Goal: Information Seeking & Learning: Learn about a topic

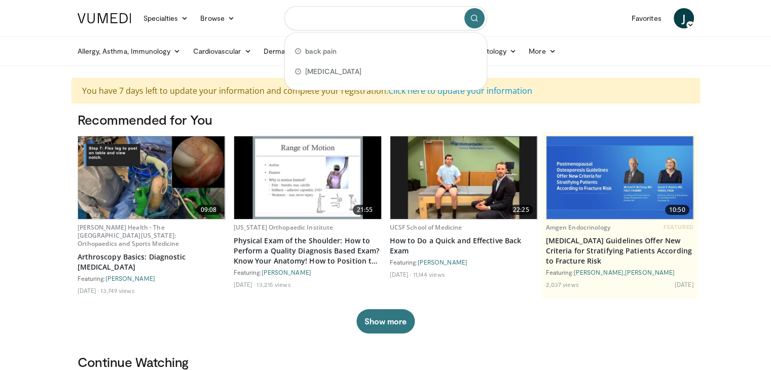
click at [348, 18] on input "Search topics, interventions" at bounding box center [385, 18] width 203 height 24
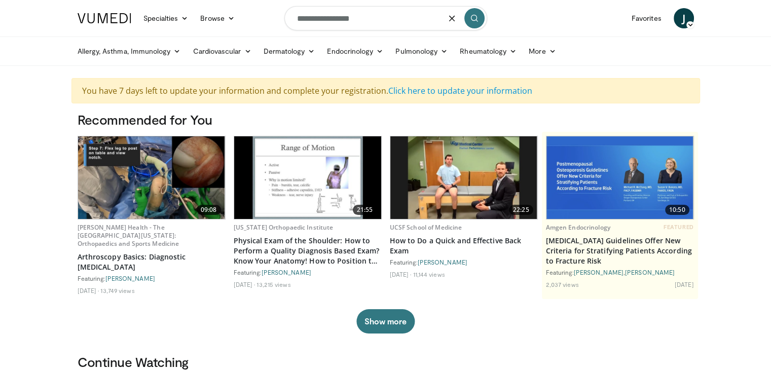
type input "**********"
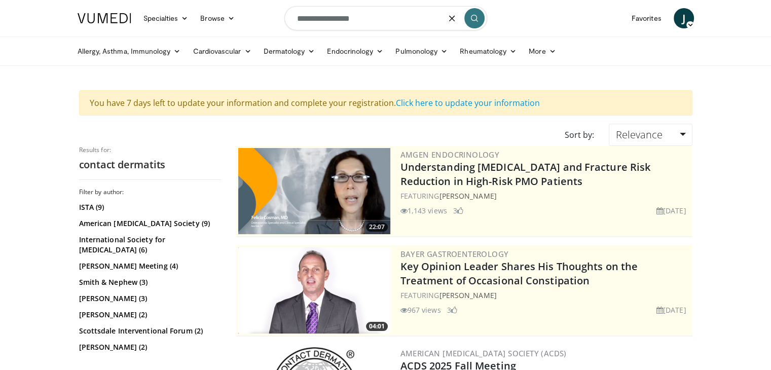
click at [361, 19] on input "**********" at bounding box center [385, 18] width 203 height 24
type input "**********"
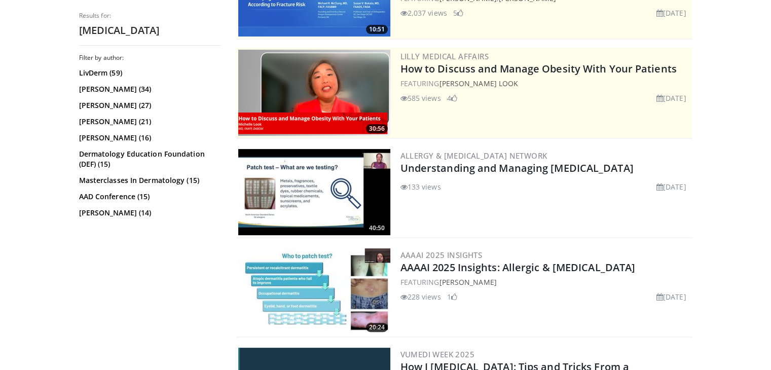
scroll to position [199, 0]
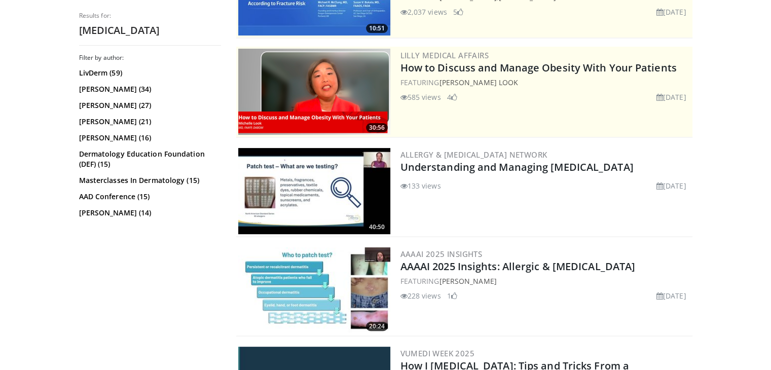
click at [346, 194] on img at bounding box center [314, 191] width 152 height 86
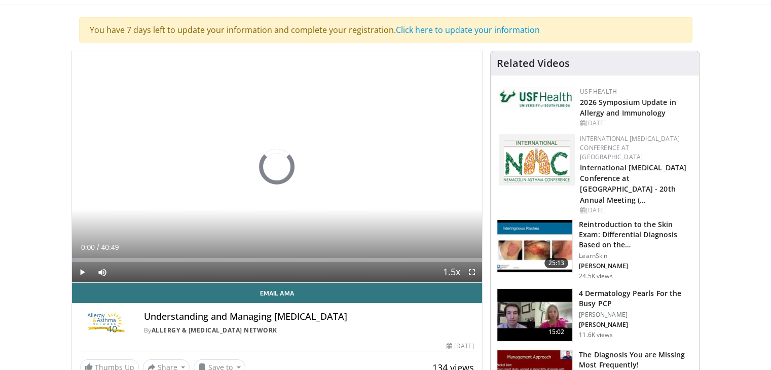
scroll to position [62, 0]
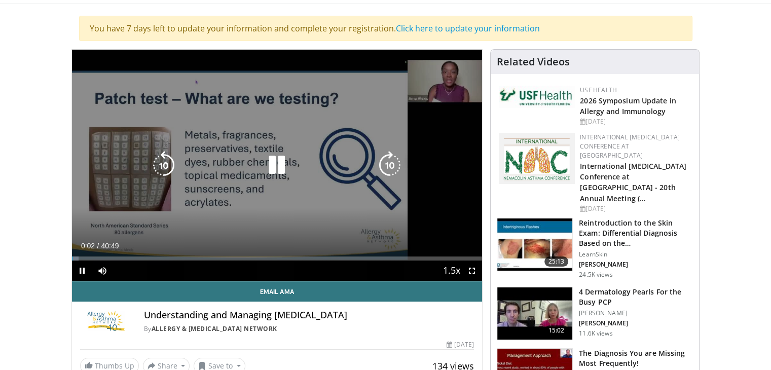
click at [393, 171] on icon "Video Player" at bounding box center [390, 165] width 28 height 28
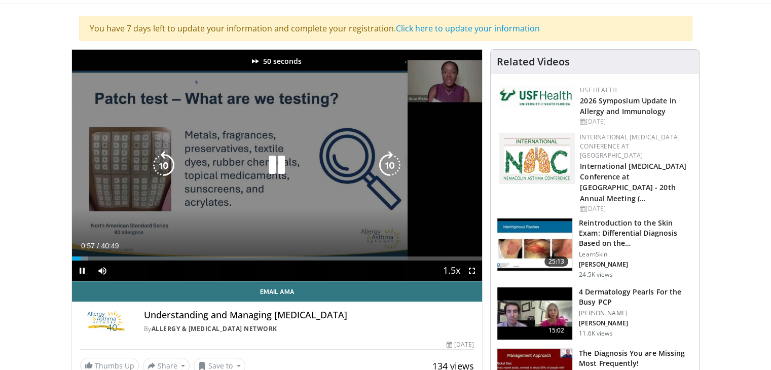
click at [393, 171] on icon "Video Player" at bounding box center [390, 165] width 28 height 28
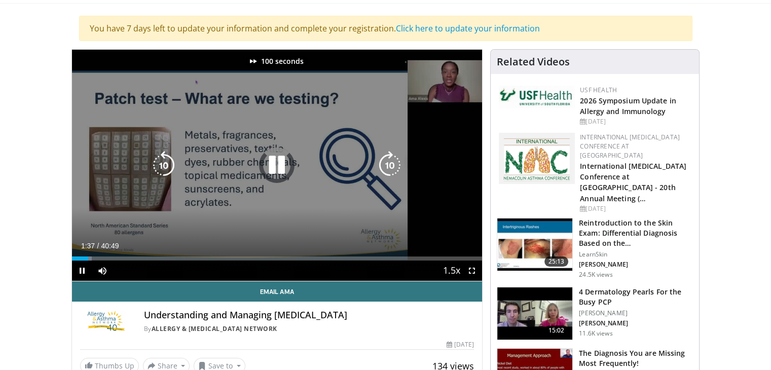
click at [393, 171] on icon "Video Player" at bounding box center [390, 165] width 28 height 28
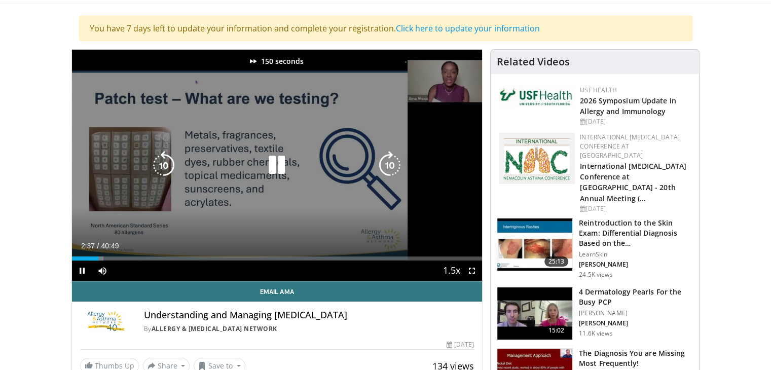
click at [393, 171] on icon "Video Player" at bounding box center [390, 165] width 28 height 28
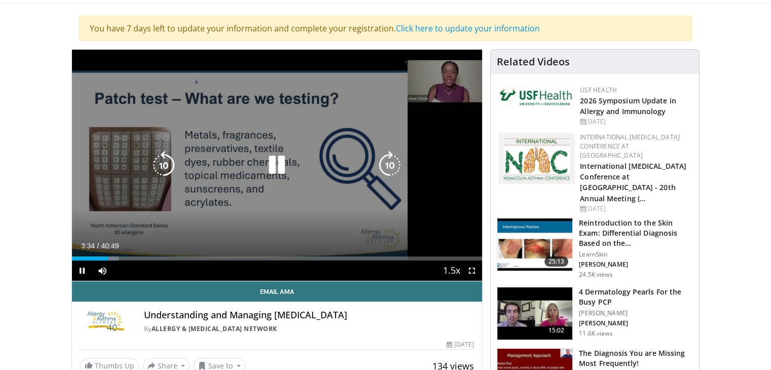
click at [393, 171] on icon "Video Player" at bounding box center [390, 165] width 28 height 28
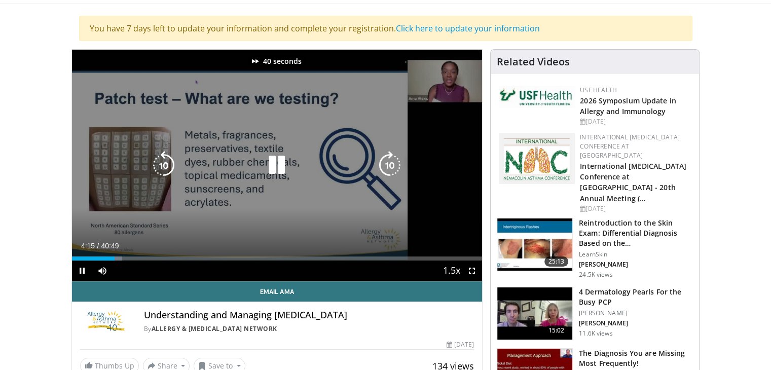
click at [393, 171] on icon "Video Player" at bounding box center [390, 165] width 28 height 28
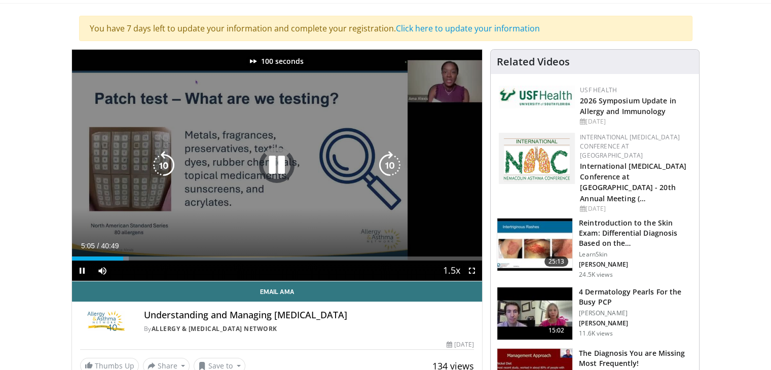
click at [393, 171] on icon "Video Player" at bounding box center [390, 165] width 28 height 28
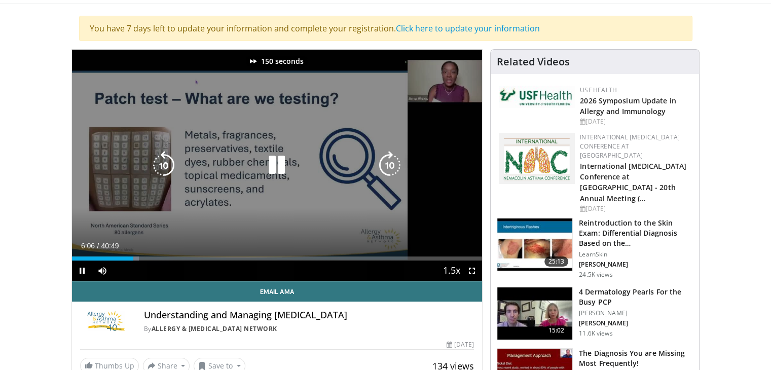
click at [393, 171] on icon "Video Player" at bounding box center [390, 165] width 28 height 28
click at [286, 166] on icon "Video Player" at bounding box center [277, 165] width 28 height 28
click at [386, 158] on icon "Video Player" at bounding box center [390, 165] width 28 height 28
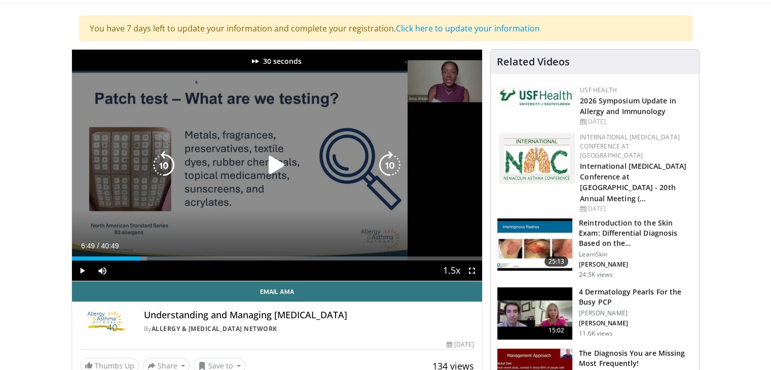
click at [386, 158] on icon "Video Player" at bounding box center [390, 165] width 28 height 28
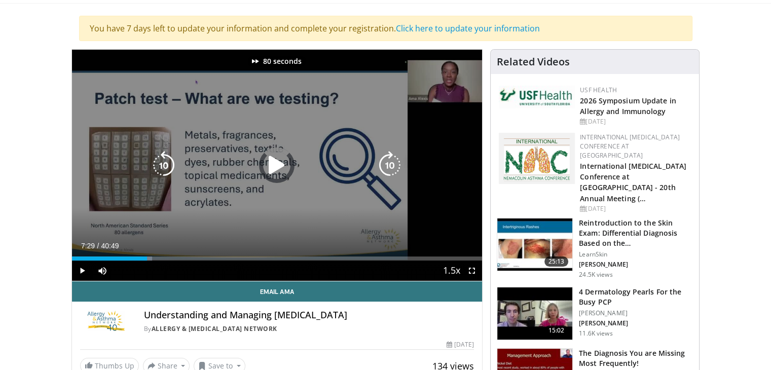
click at [386, 158] on icon "Video Player" at bounding box center [390, 165] width 28 height 28
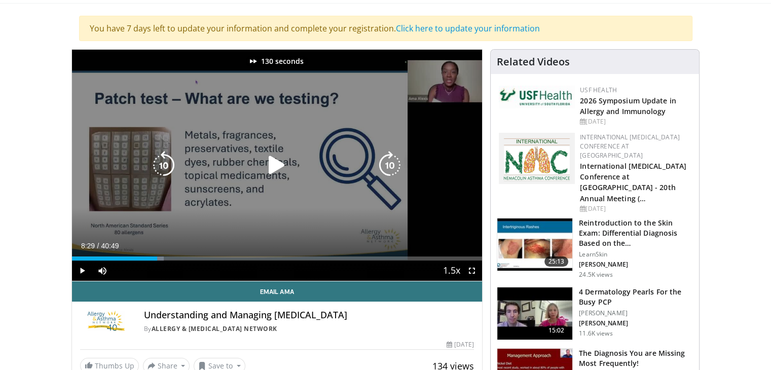
click at [386, 158] on icon "Video Player" at bounding box center [390, 165] width 28 height 28
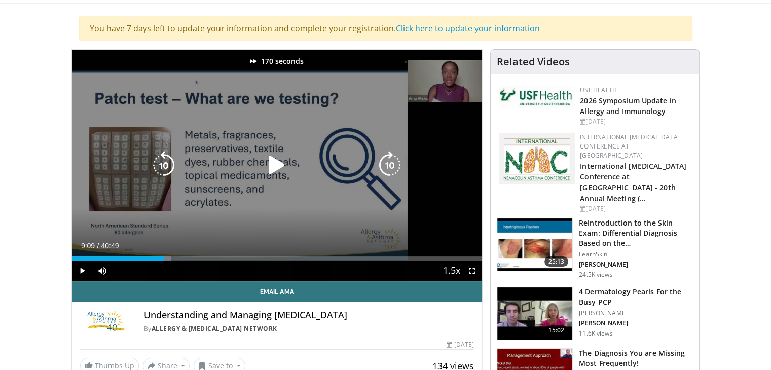
click at [386, 158] on icon "Video Player" at bounding box center [390, 165] width 28 height 28
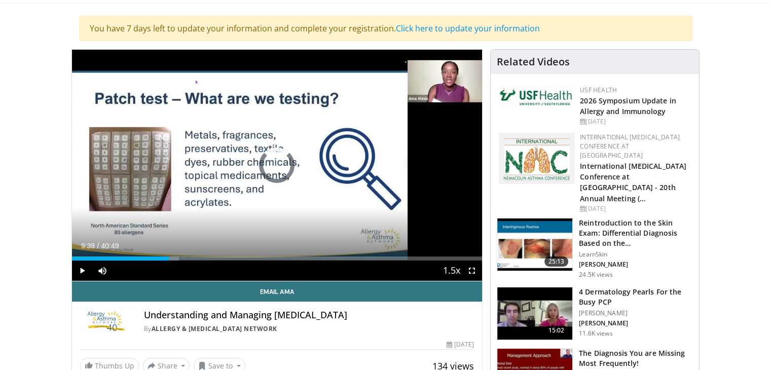
click at [81, 260] on div "09:39" at bounding box center [120, 258] width 97 height 4
drag, startPoint x: 81, startPoint y: 260, endPoint x: 66, endPoint y: 260, distance: 14.7
